Goal: Information Seeking & Learning: Check status

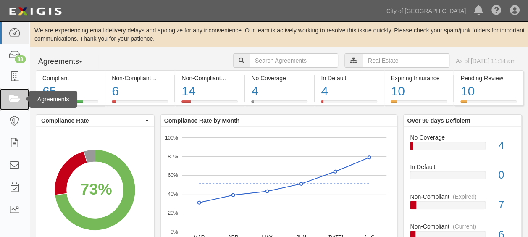
click at [11, 95] on icon at bounding box center [14, 99] width 12 height 10
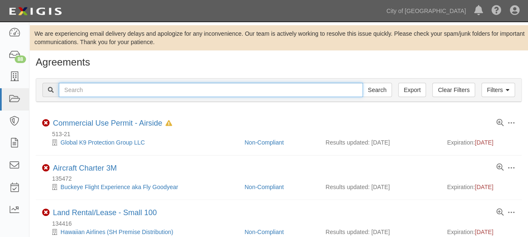
click at [114, 89] on input "text" at bounding box center [211, 90] width 304 height 14
paste input "135958"
type input "135958"
click at [362, 83] on input "Search" at bounding box center [376, 90] width 29 height 14
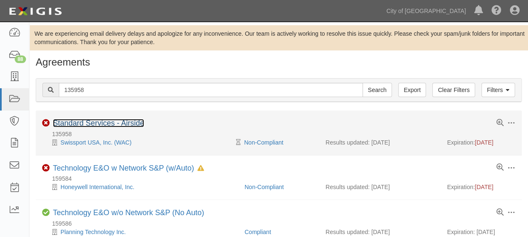
click at [70, 122] on link "Standard Services - Airside" at bounding box center [98, 123] width 91 height 8
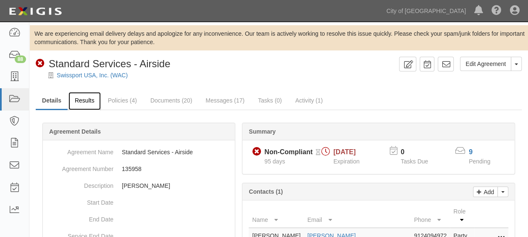
click at [78, 102] on link "Results" at bounding box center [84, 101] width 32 height 18
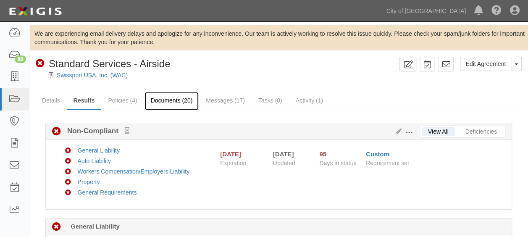
click at [177, 99] on link "Documents (20)" at bounding box center [171, 101] width 55 height 18
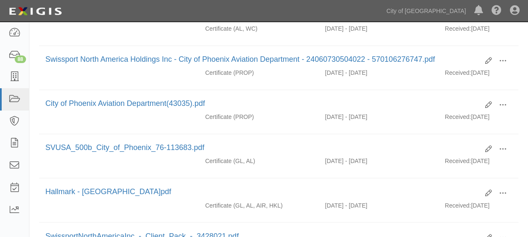
scroll to position [610, 0]
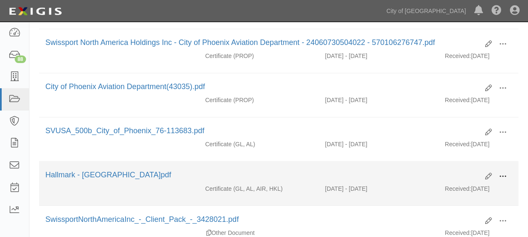
click at [501, 173] on span at bounding box center [503, 177] width 8 height 8
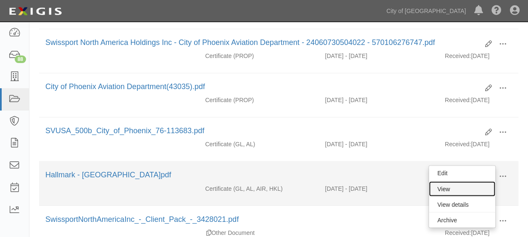
click at [457, 181] on link "View" at bounding box center [462, 188] width 66 height 15
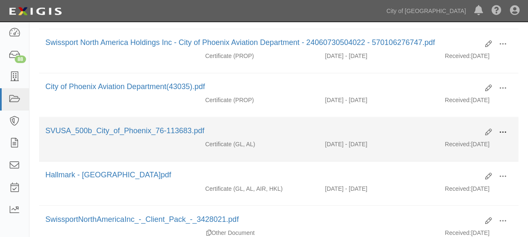
click at [505, 128] on span at bounding box center [503, 132] width 8 height 8
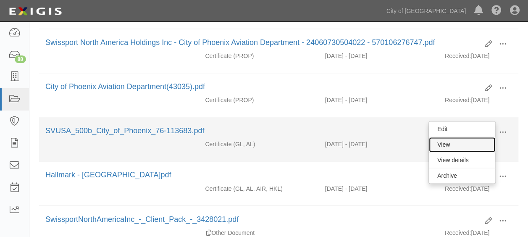
click at [466, 137] on link "View" at bounding box center [462, 144] width 66 height 15
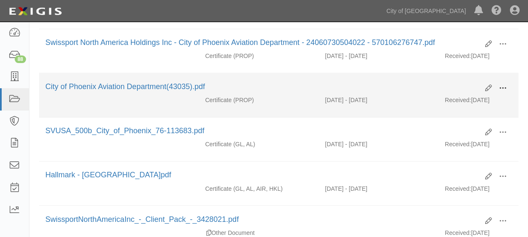
click at [505, 84] on span at bounding box center [503, 88] width 8 height 8
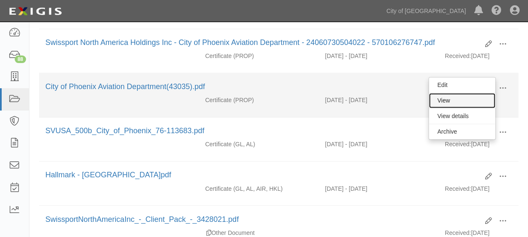
click at [456, 93] on link "View" at bounding box center [462, 100] width 66 height 15
